Goal: Transaction & Acquisition: Purchase product/service

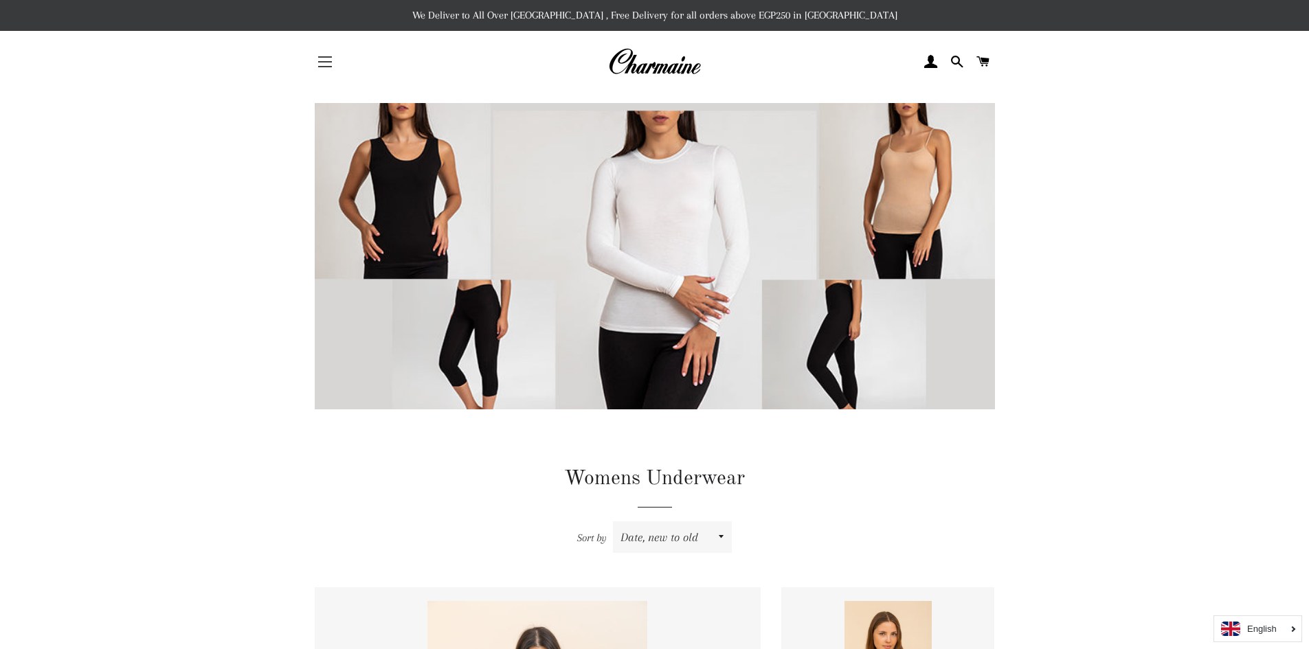
click at [329, 56] on span "button" at bounding box center [325, 56] width 14 height 1
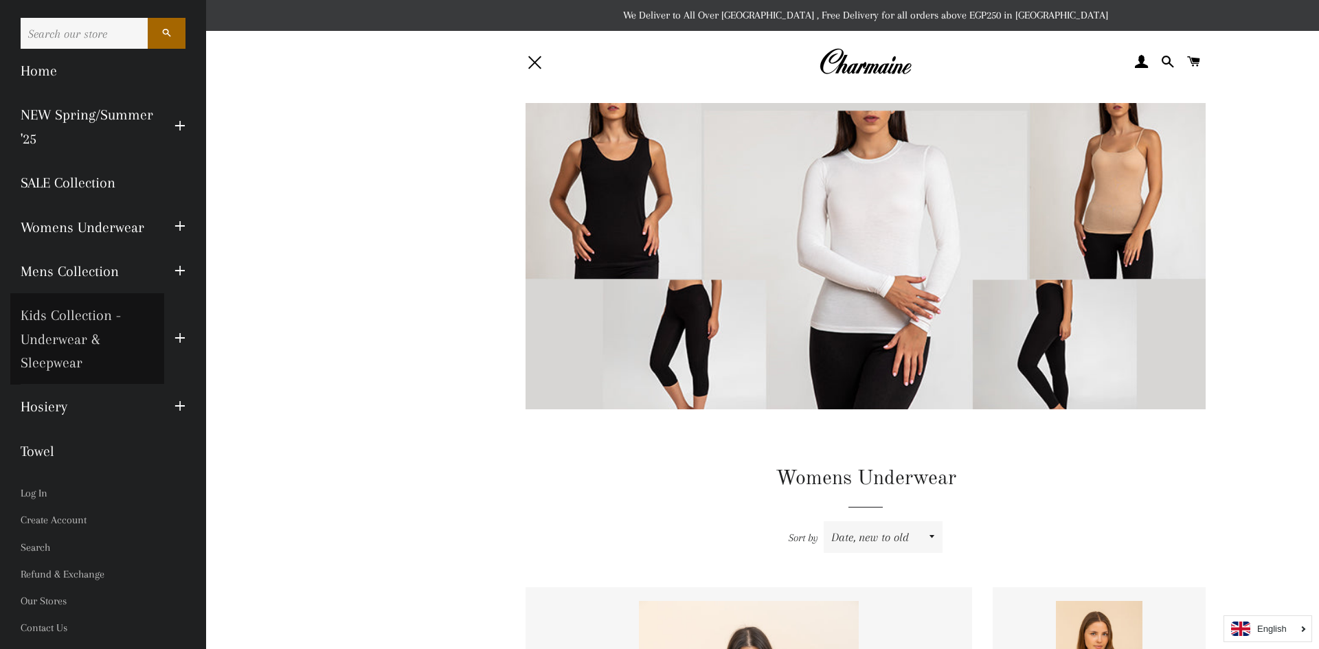
click at [79, 320] on link "Kids Collection - Underwear & Sleepwear" at bounding box center [87, 338] width 154 height 91
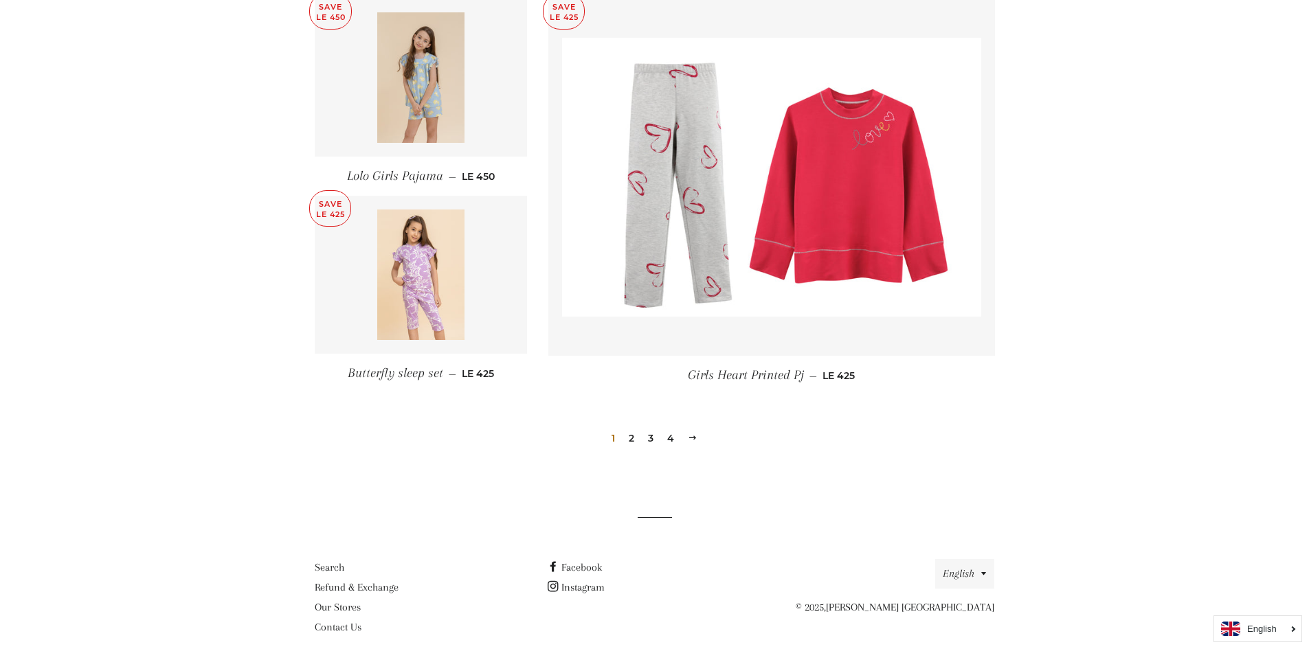
scroll to position [1842, 0]
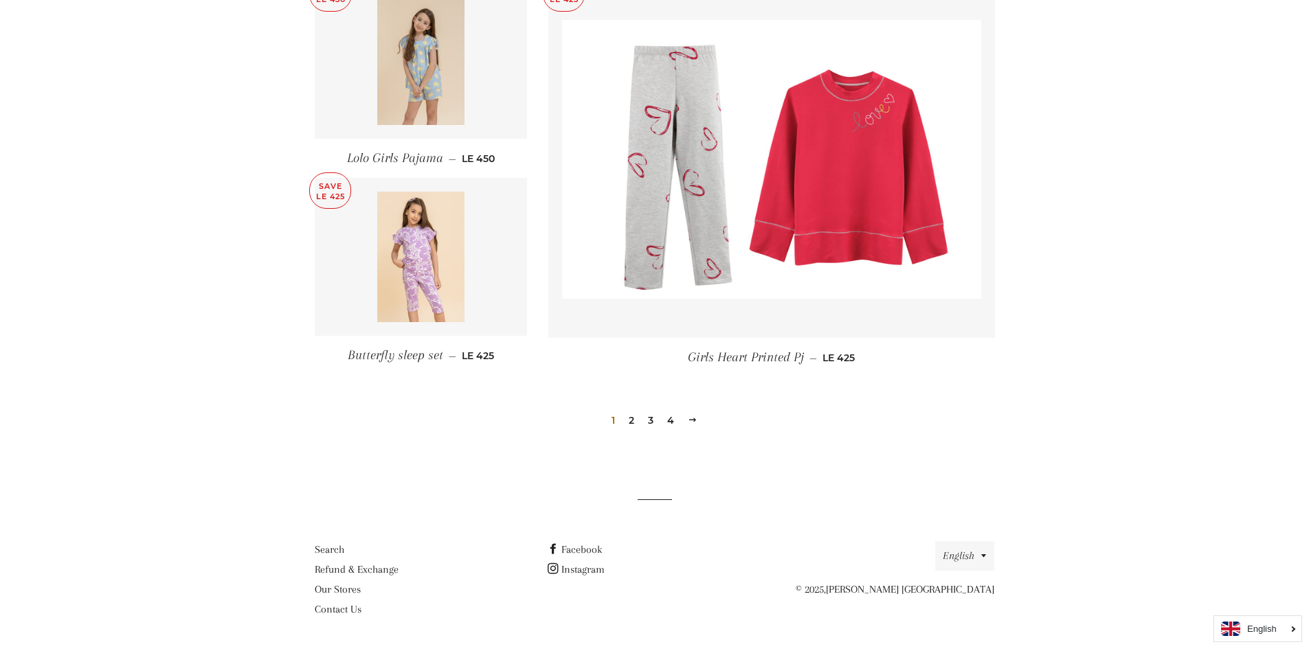
click at [635, 422] on link "2" at bounding box center [631, 420] width 16 height 21
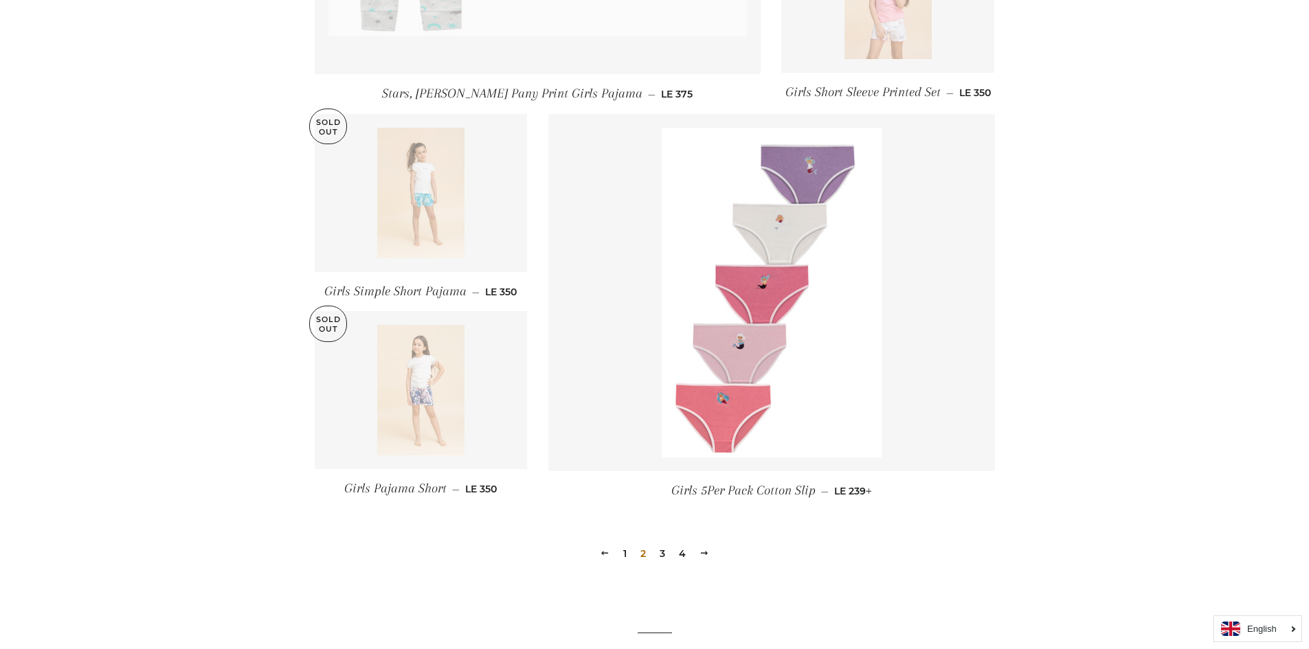
scroll to position [1717, 0]
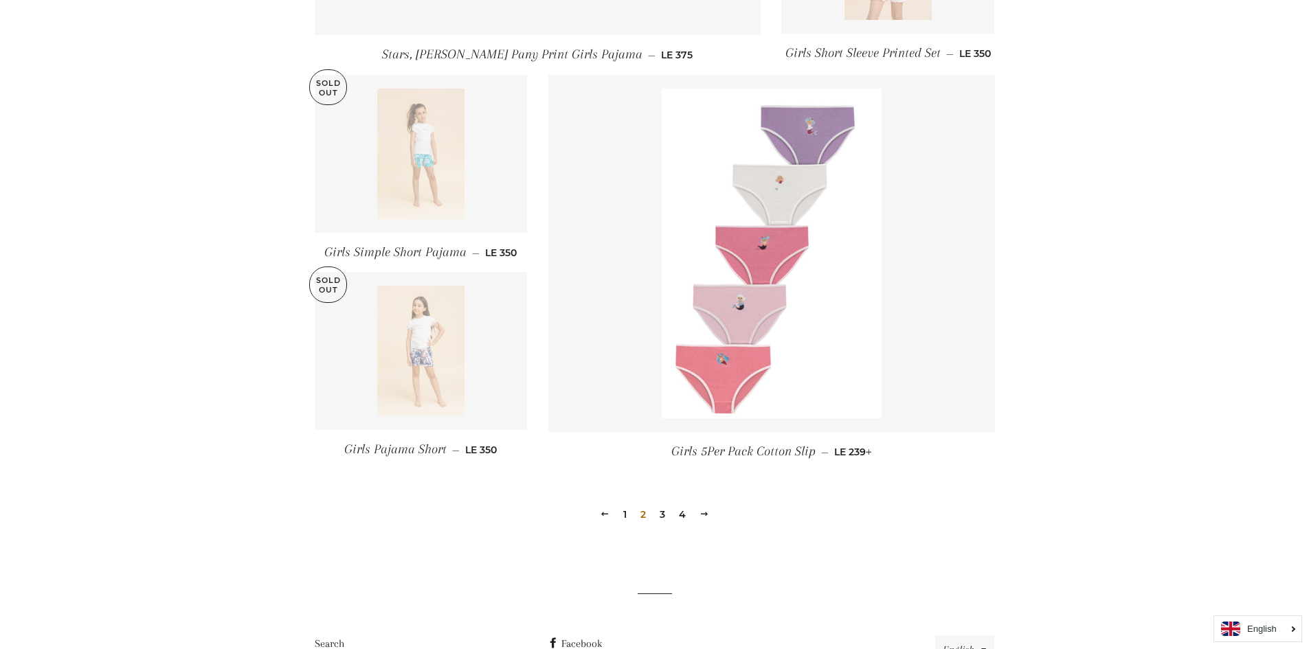
click at [692, 376] on img at bounding box center [772, 254] width 220 height 330
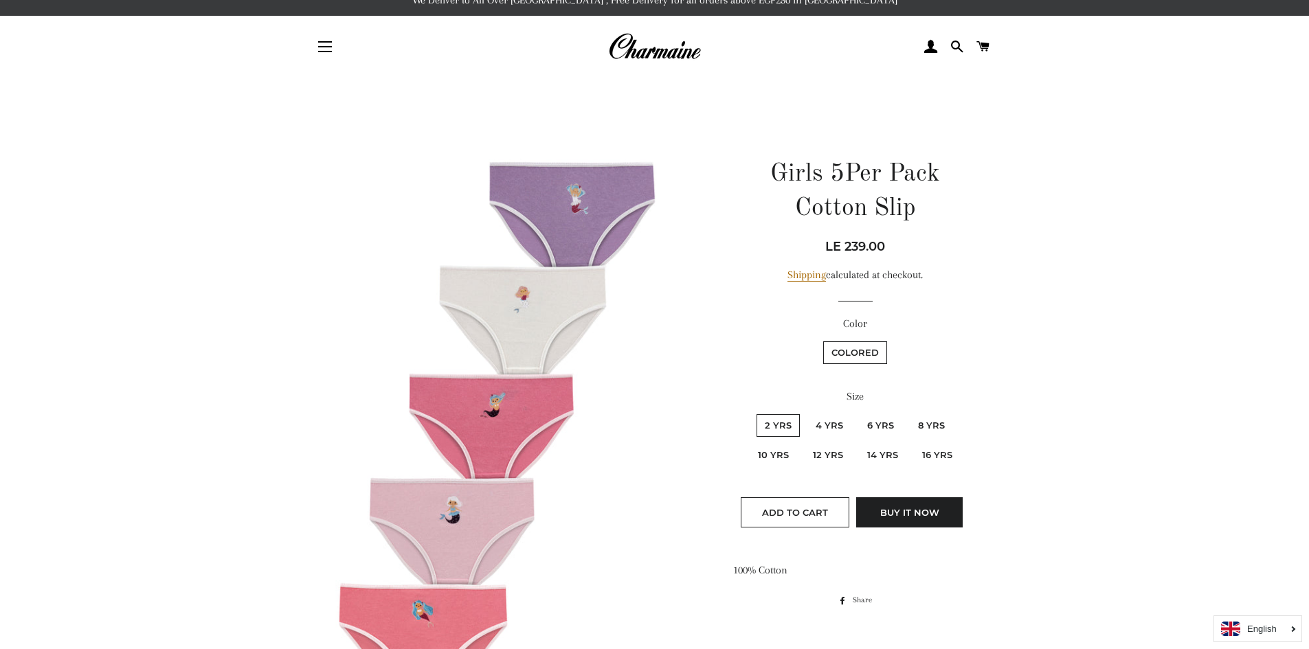
scroll to position [14, 0]
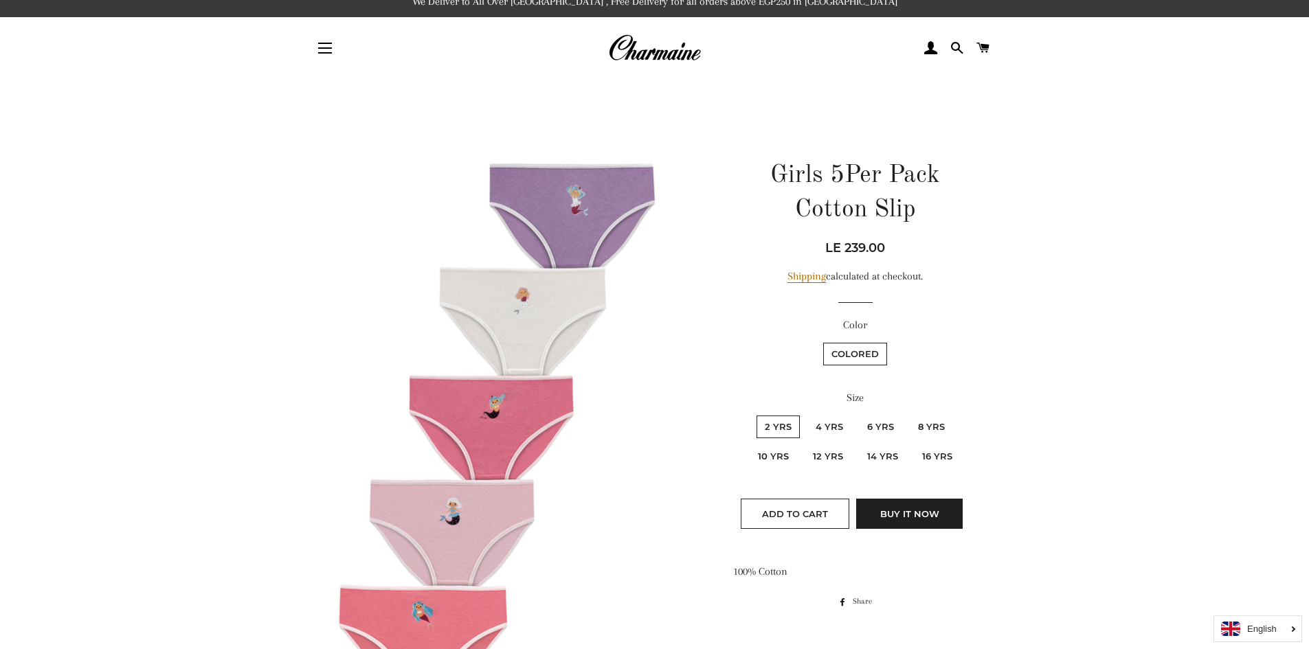
click at [765, 454] on label "10 Yrs" at bounding box center [772, 456] width 47 height 23
click at [956, 414] on Yrs "10 Yrs" at bounding box center [956, 414] width 1 height 1
radio Yrs "true"
click at [924, 429] on label "8 Yrs" at bounding box center [930, 427] width 43 height 23
click at [908, 414] on Yrs "8 Yrs" at bounding box center [907, 414] width 1 height 1
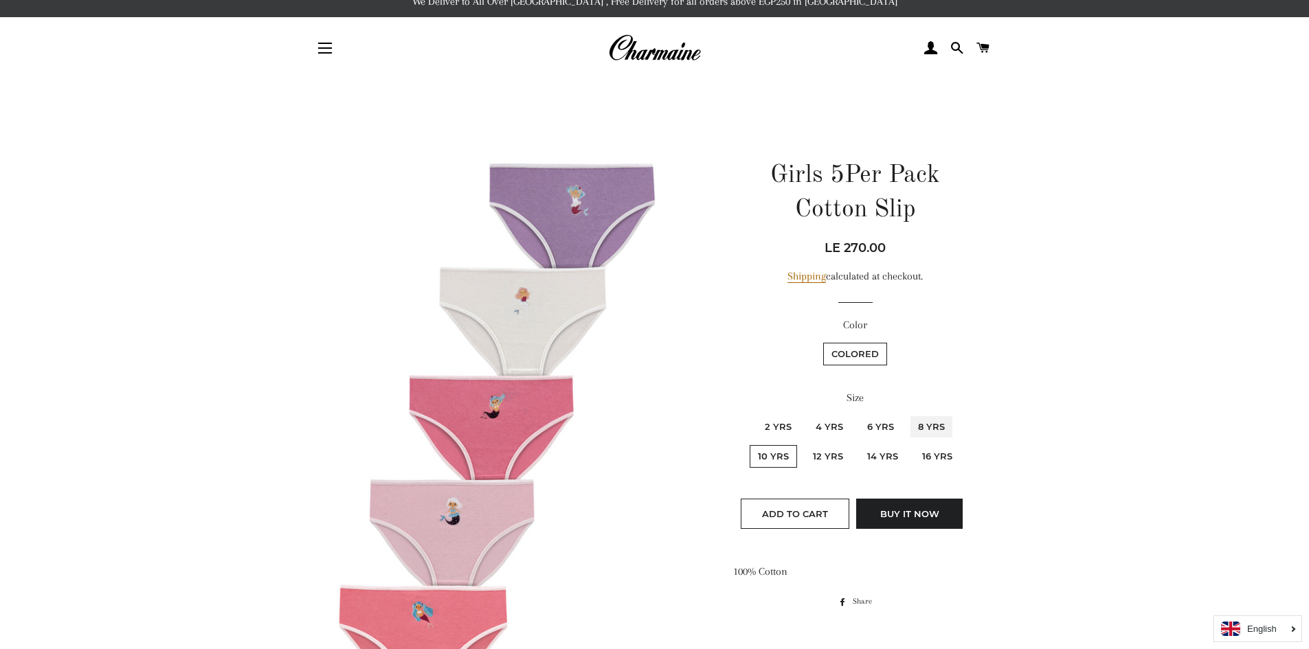
radio Yrs "true"
click at [769, 452] on label "10 Yrs" at bounding box center [772, 456] width 47 height 23
click at [956, 414] on Yrs "10 Yrs" at bounding box center [956, 414] width 1 height 1
radio Yrs "true"
